Goal: Task Accomplishment & Management: Use online tool/utility

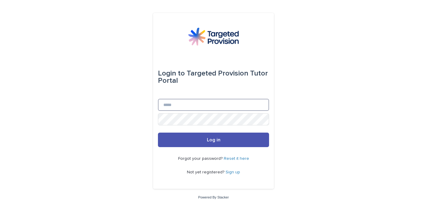
type input "**********"
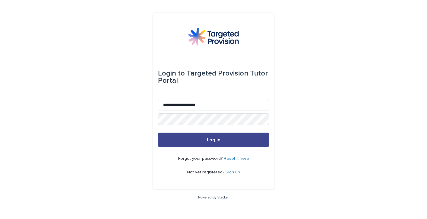
click at [183, 143] on button "Log in" at bounding box center [213, 139] width 111 height 14
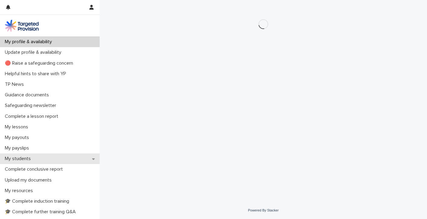
click at [21, 157] on p "My students" at bounding box center [18, 159] width 33 height 6
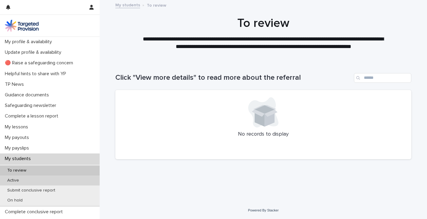
click at [17, 180] on p "Active" at bounding box center [12, 180] width 21 height 5
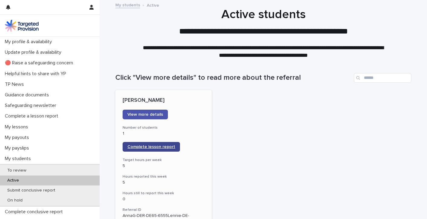
click at [143, 145] on span "Complete lesson report" at bounding box center [151, 147] width 48 height 4
click at [142, 115] on span "View more details" at bounding box center [145, 114] width 36 height 4
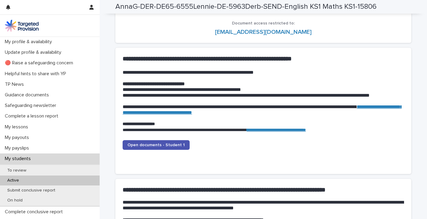
scroll to position [580, 0]
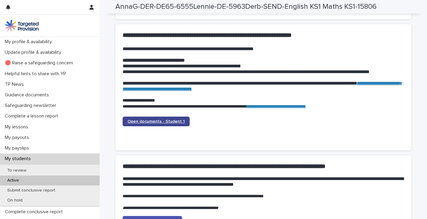
click at [141, 119] on span "Open documents - Student 1" at bounding box center [155, 121] width 57 height 4
